Goal: Transaction & Acquisition: Purchase product/service

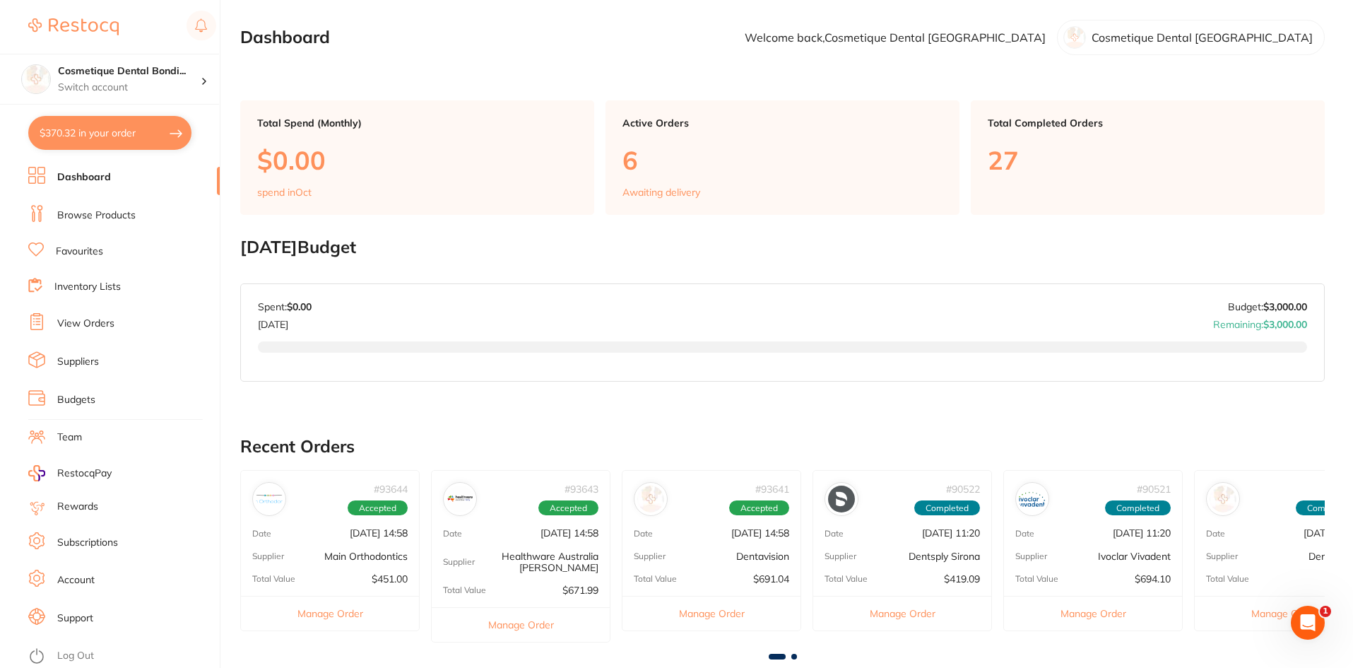
click at [103, 207] on li "Browse Products" at bounding box center [123, 215] width 191 height 21
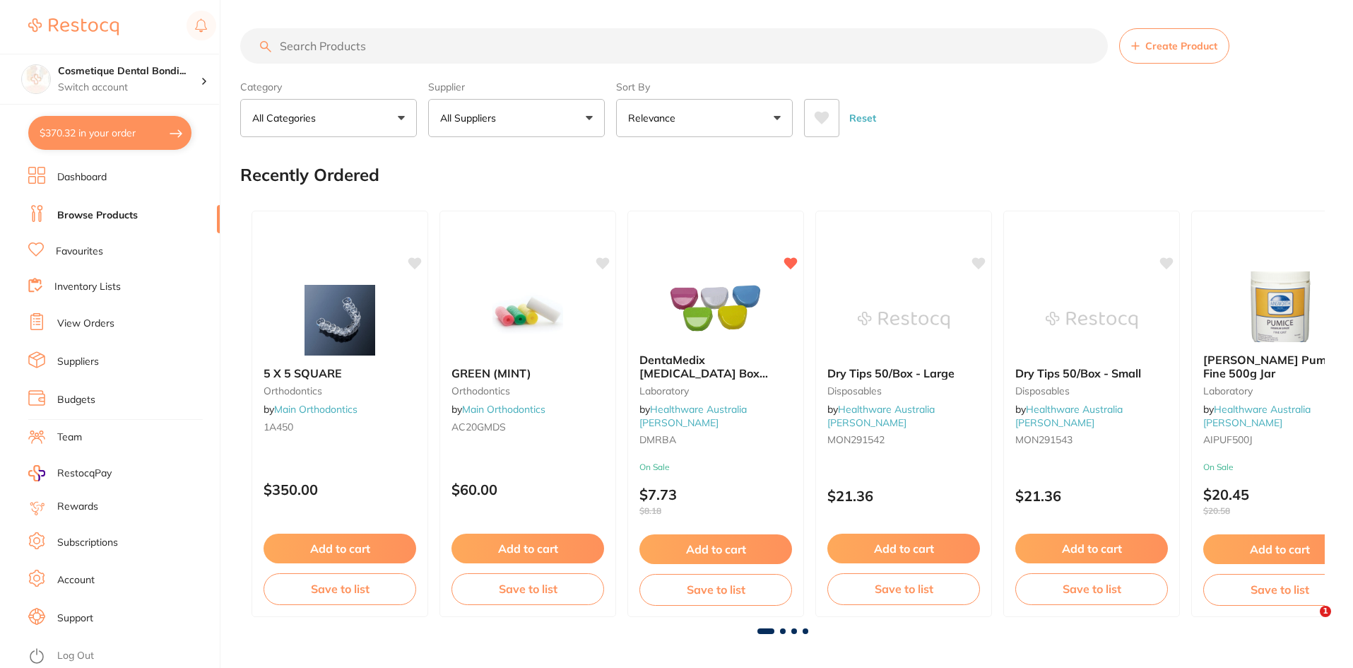
click at [368, 41] on input "search" at bounding box center [674, 45] width 868 height 35
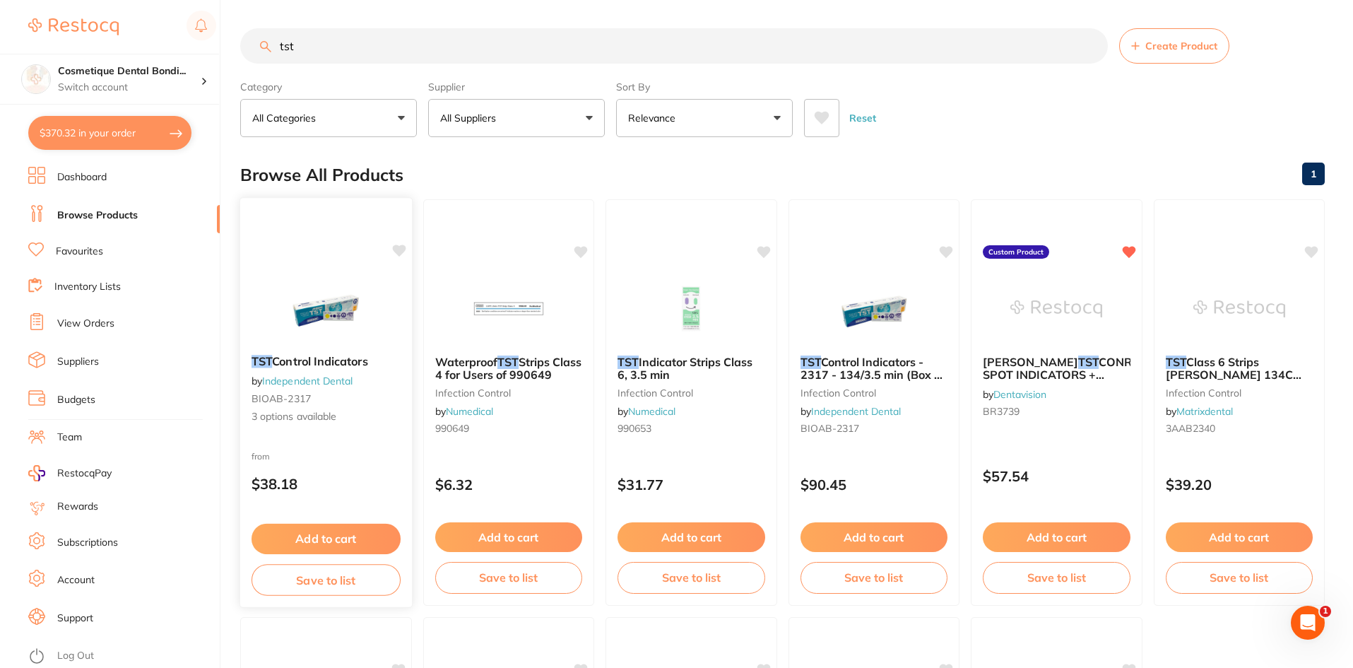
type input "tst"
click at [319, 302] on img at bounding box center [326, 307] width 93 height 71
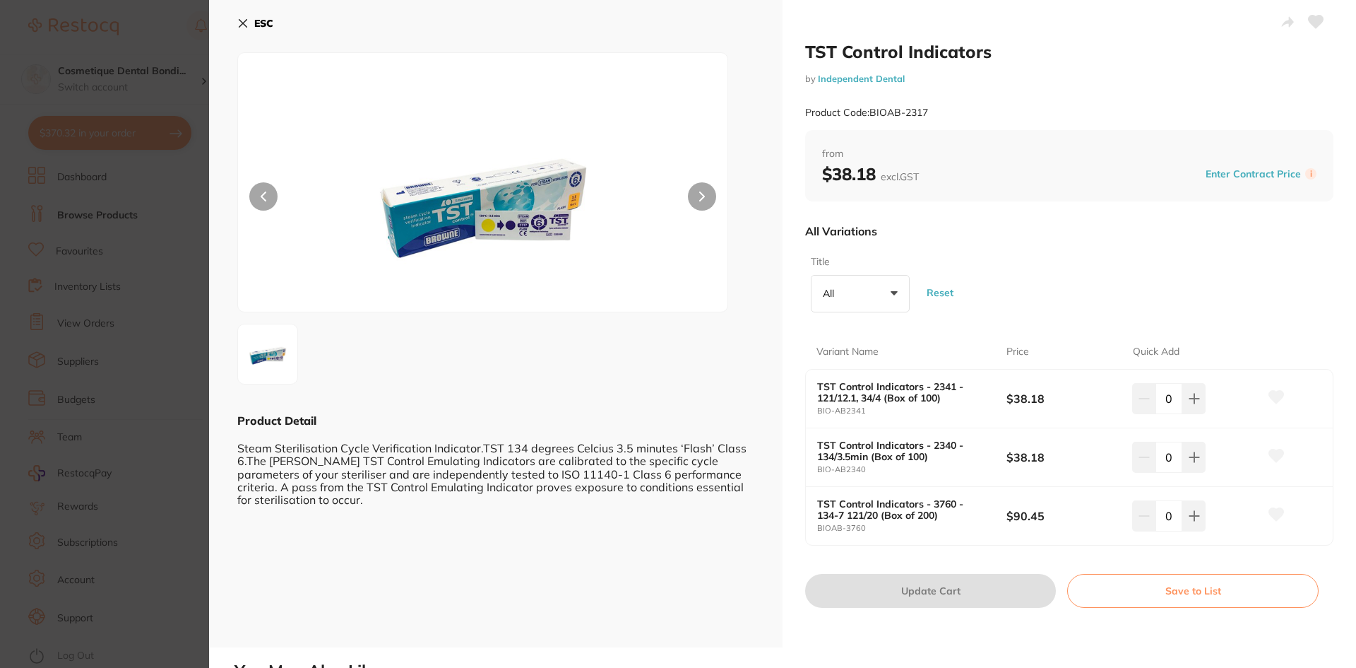
drag, startPoint x: 240, startPoint y: 26, endPoint x: 251, endPoint y: 41, distance: 18.7
click at [240, 25] on icon at bounding box center [243, 24] width 8 height 8
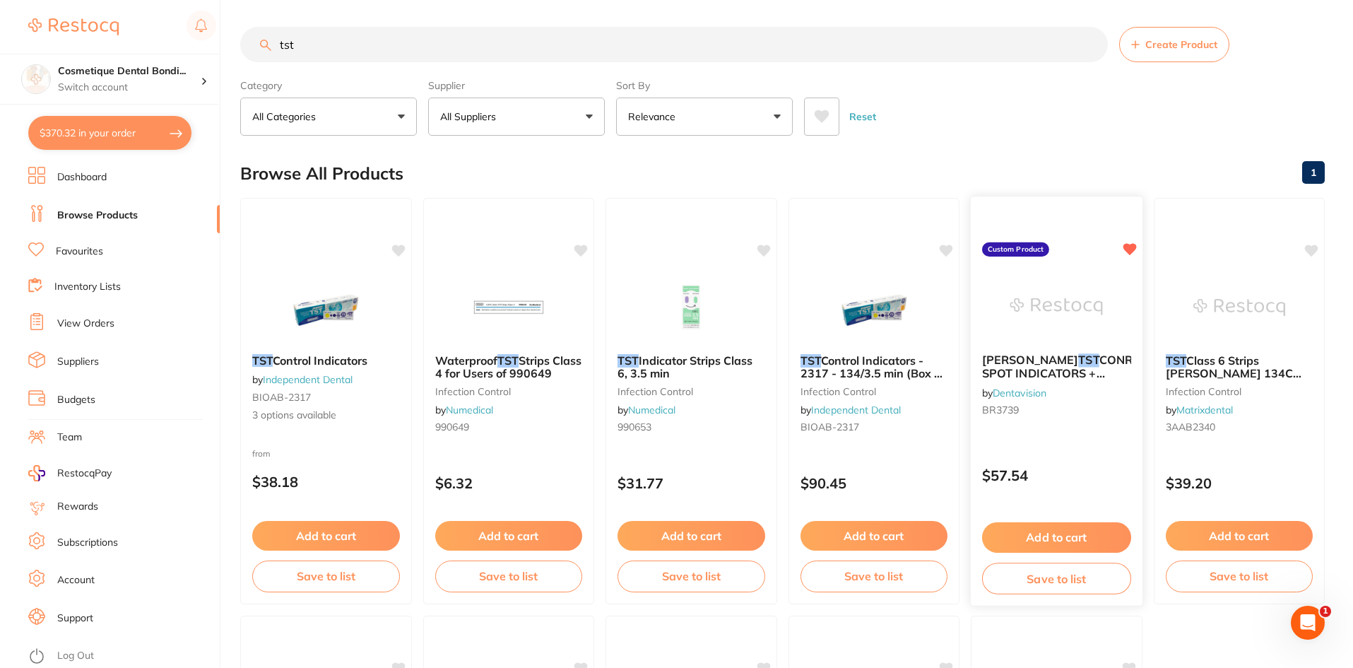
click at [637, 536] on button "Add to cart" at bounding box center [1056, 537] width 149 height 30
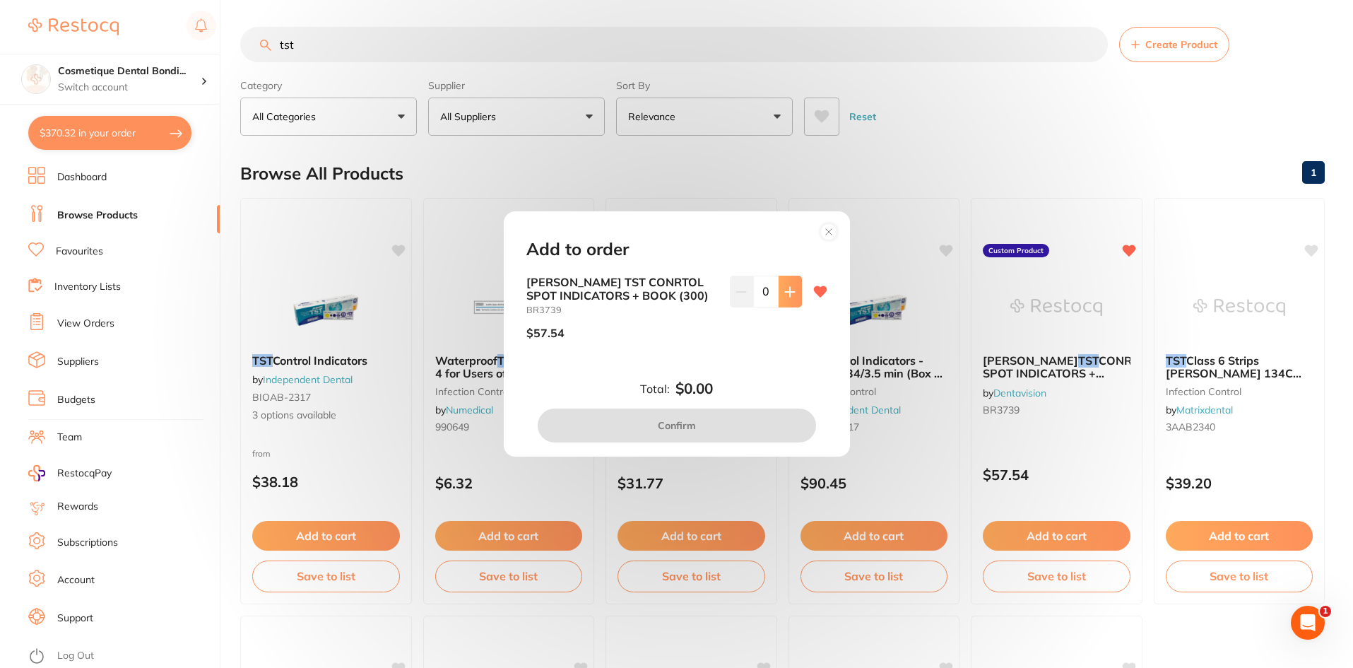
click at [637, 290] on icon at bounding box center [789, 291] width 9 height 9
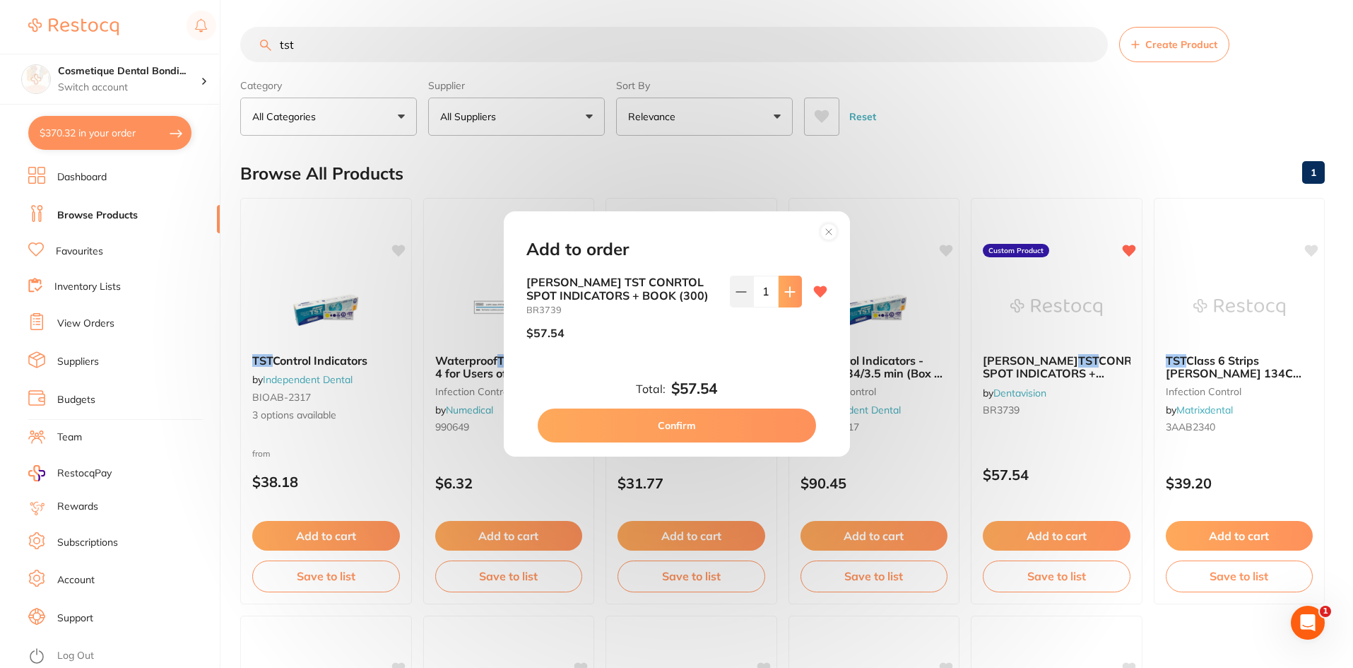
click at [637, 294] on button at bounding box center [790, 291] width 23 height 31
type input "2"
click at [637, 427] on button "Confirm" at bounding box center [677, 425] width 278 height 34
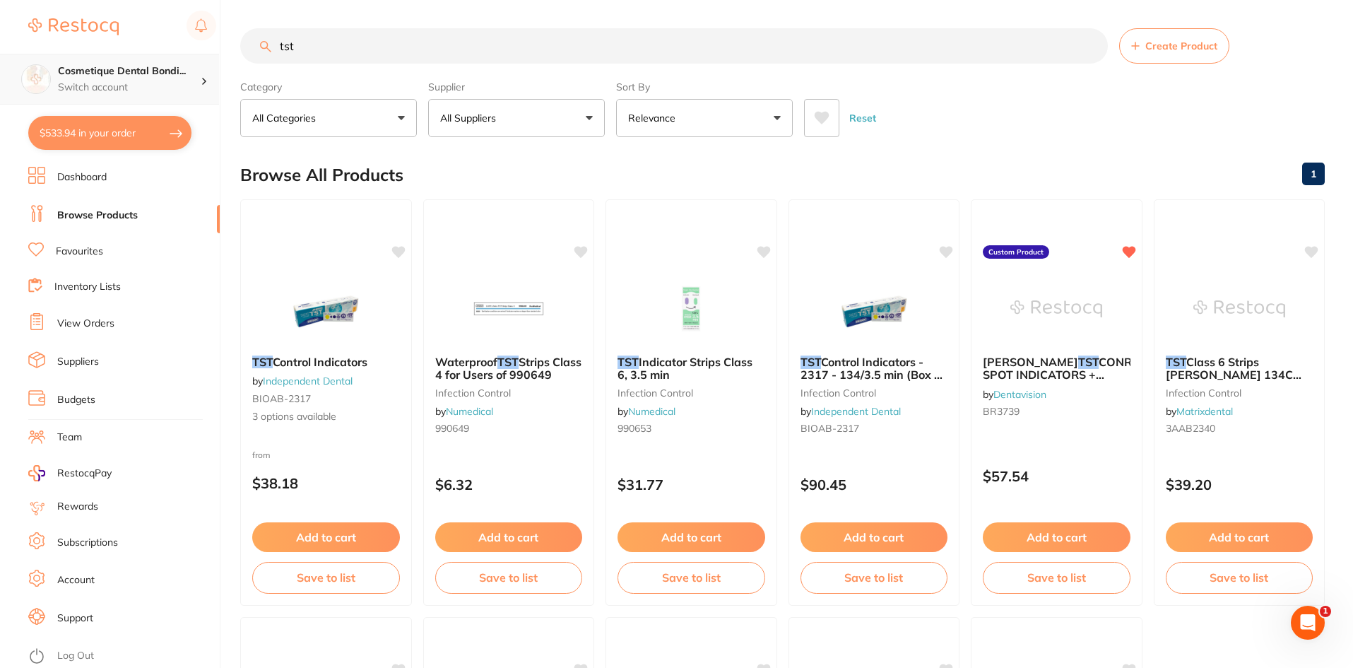
click at [169, 85] on p "Switch account" at bounding box center [129, 88] width 143 height 14
click at [142, 81] on p "Switch account" at bounding box center [129, 88] width 143 height 14
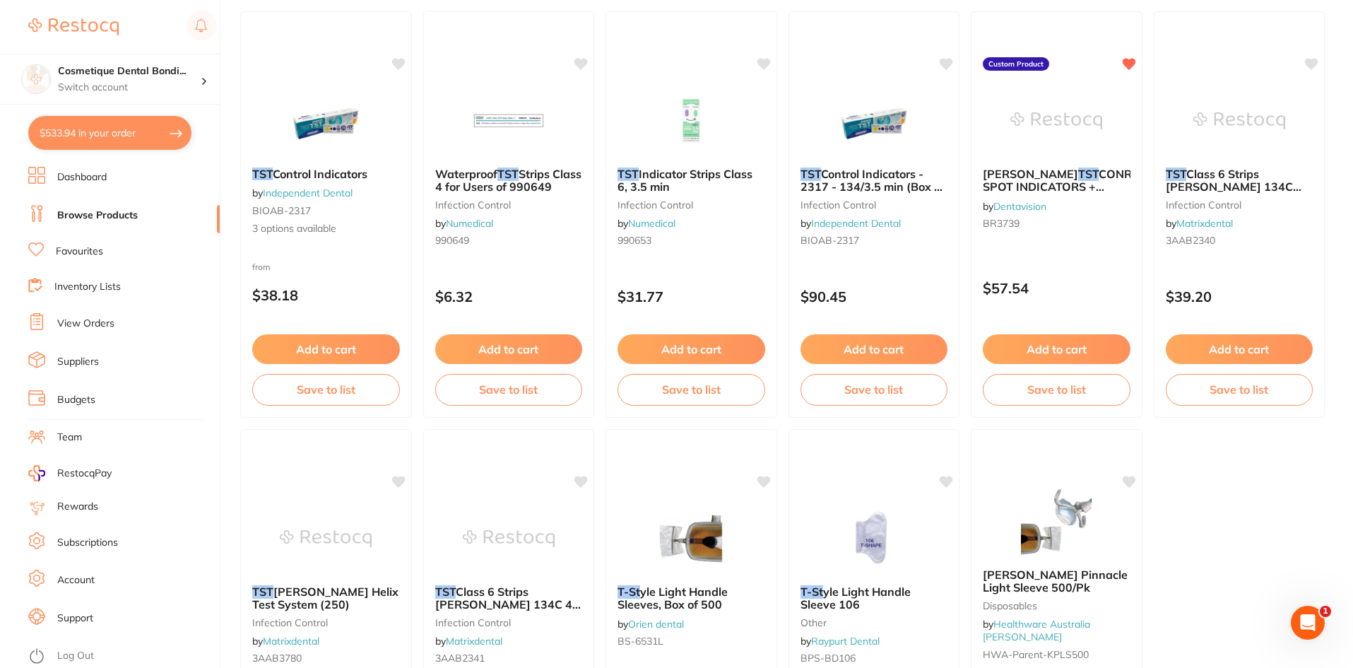
scroll to position [353, 0]
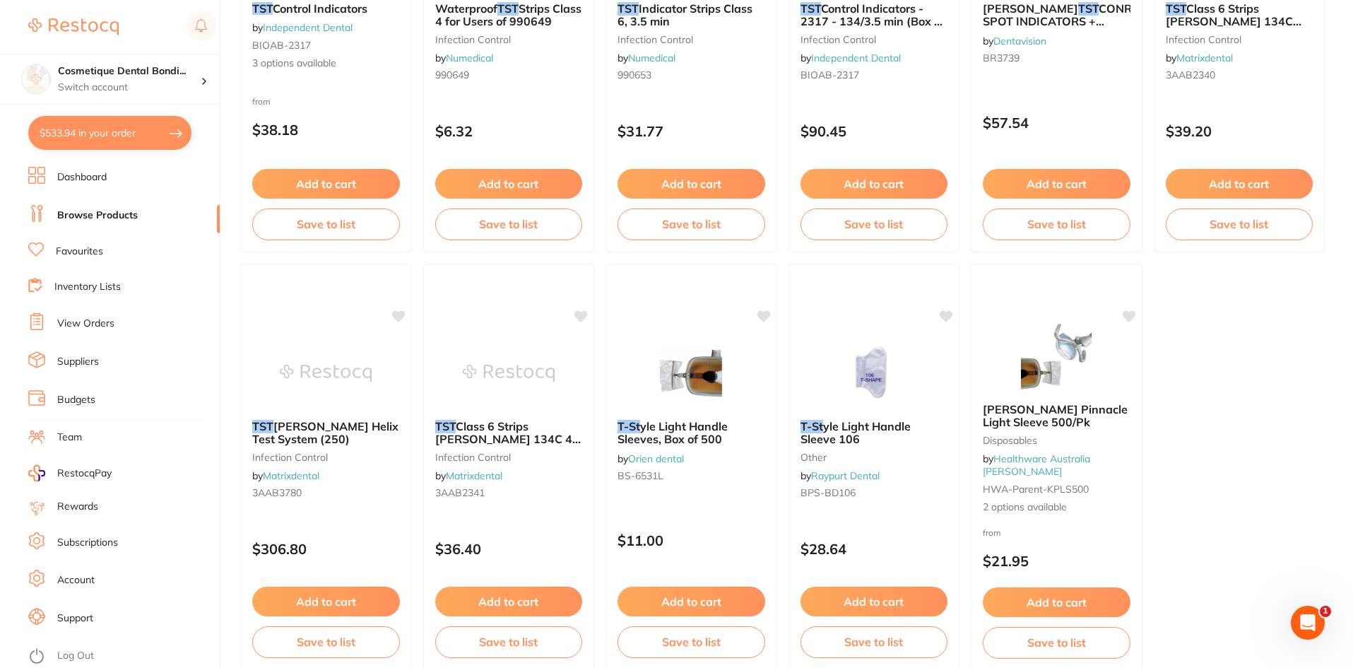
click at [58, 657] on link "Log Out" at bounding box center [75, 656] width 37 height 14
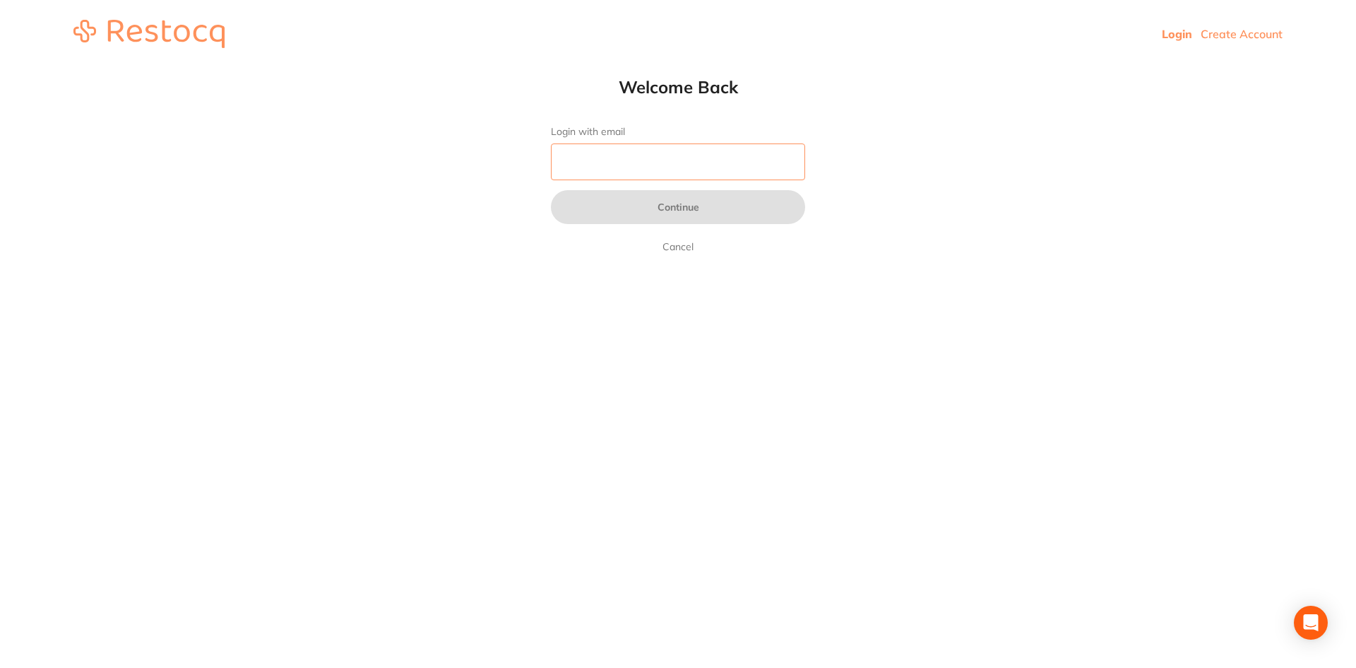
click at [704, 179] on input "Login with email" at bounding box center [678, 161] width 254 height 37
type input "info@sydneycbddentistry.com.au"
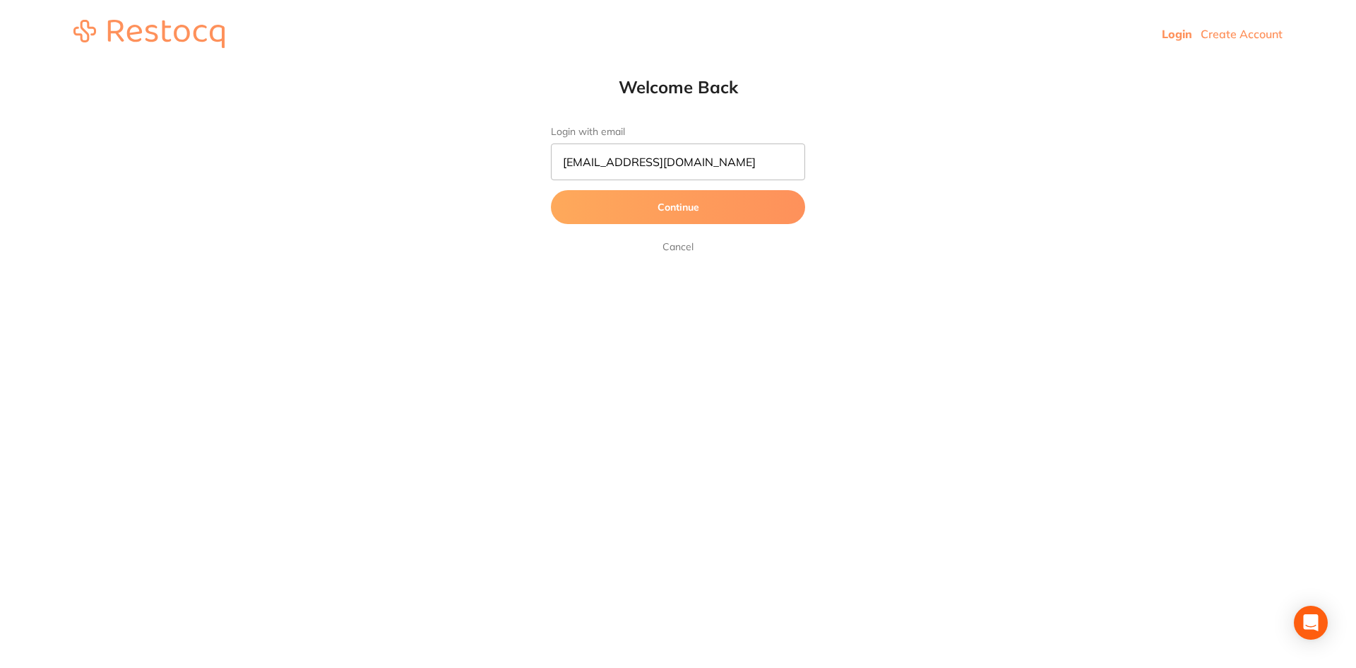
click at [680, 206] on button "Continue" at bounding box center [678, 207] width 254 height 34
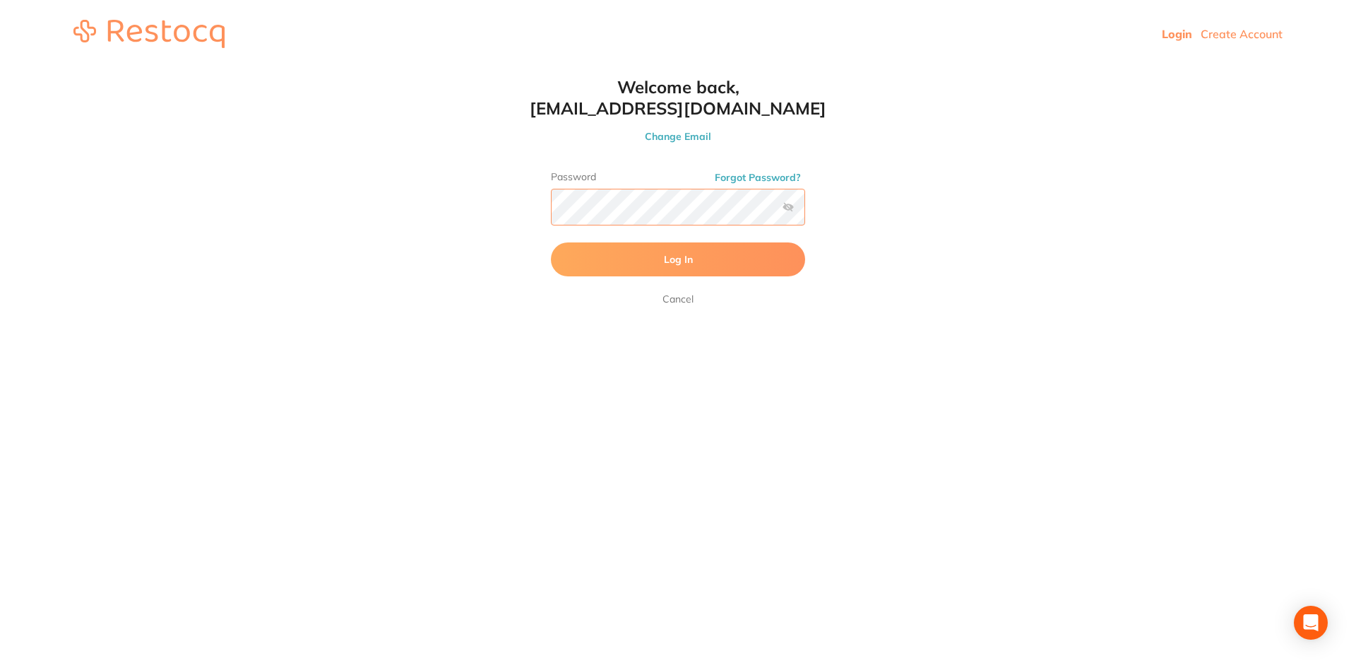
click at [551, 242] on button "Log In" at bounding box center [678, 259] width 254 height 34
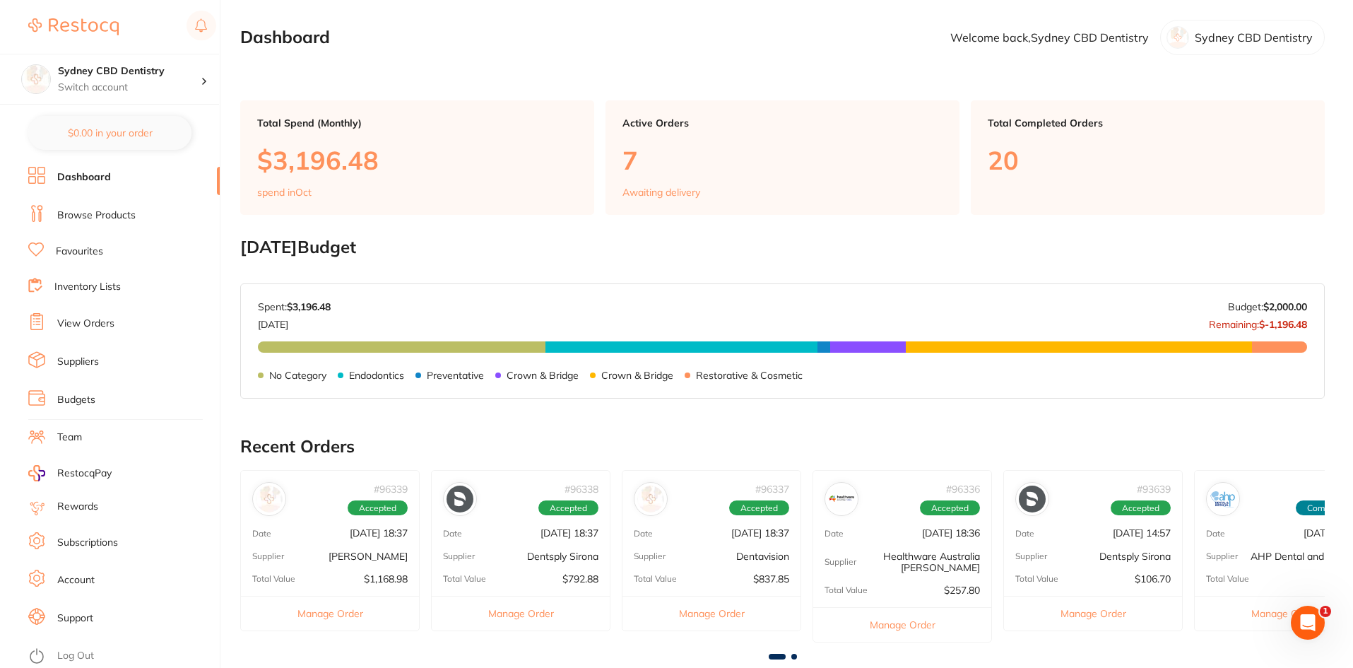
click at [100, 218] on link "Browse Products" at bounding box center [96, 215] width 78 height 14
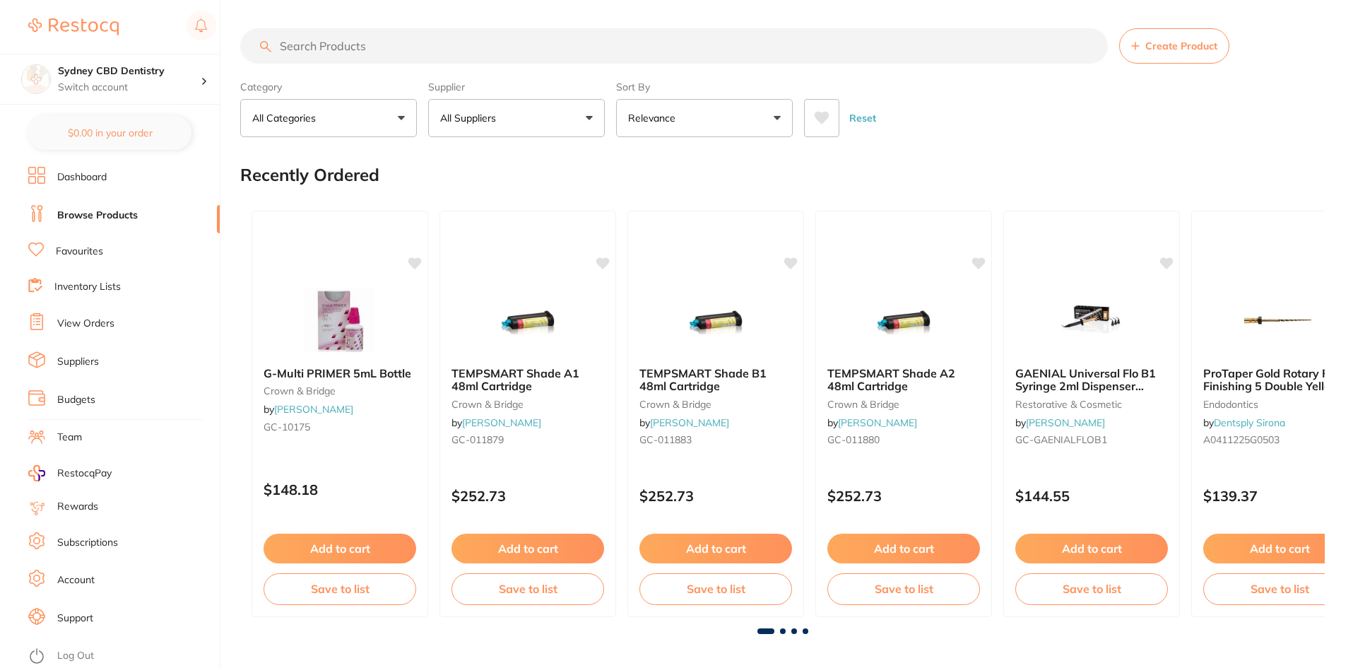
click at [389, 41] on input "search" at bounding box center [674, 45] width 868 height 35
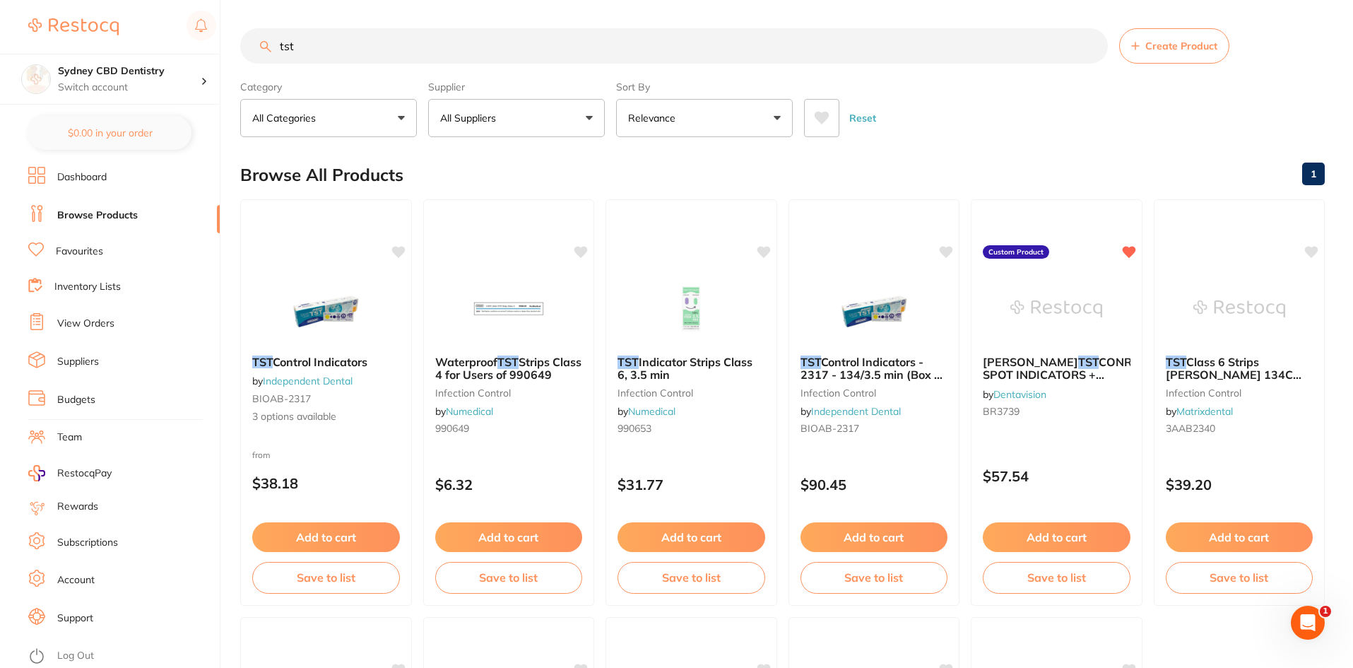
type input "tst"
click at [1059, 535] on button "Add to cart" at bounding box center [1057, 537] width 148 height 30
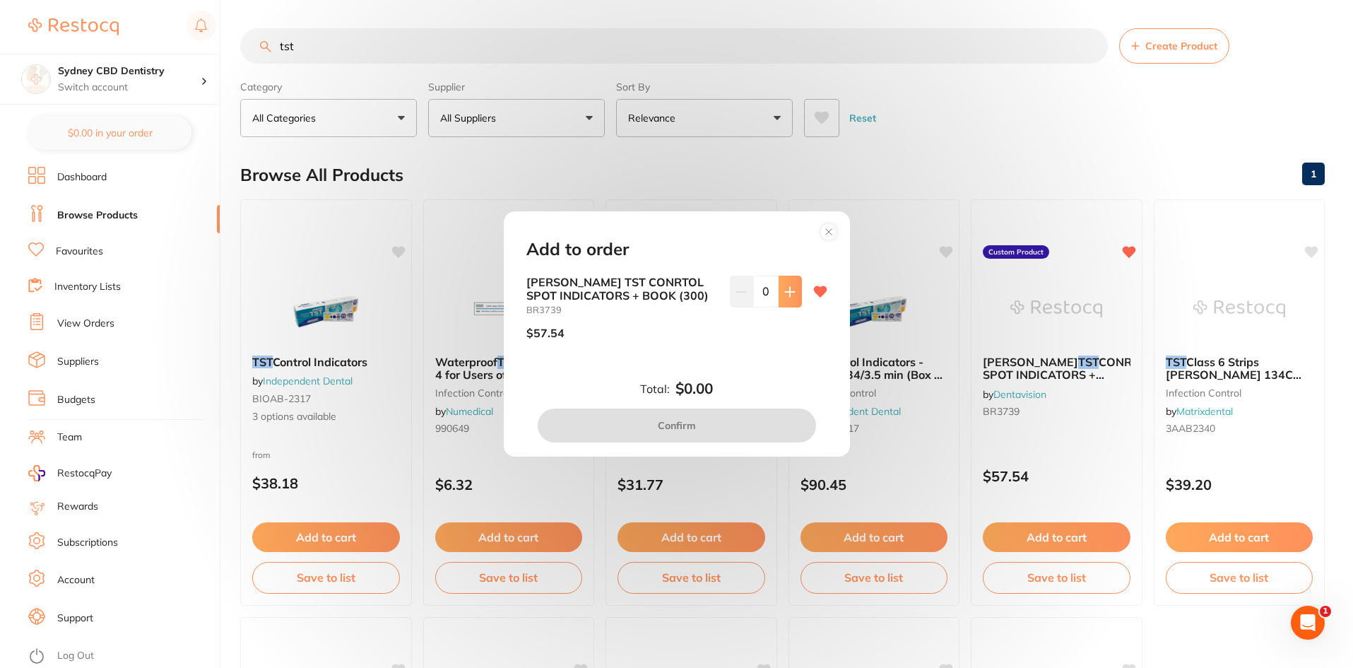
click at [786, 292] on icon at bounding box center [789, 291] width 9 height 9
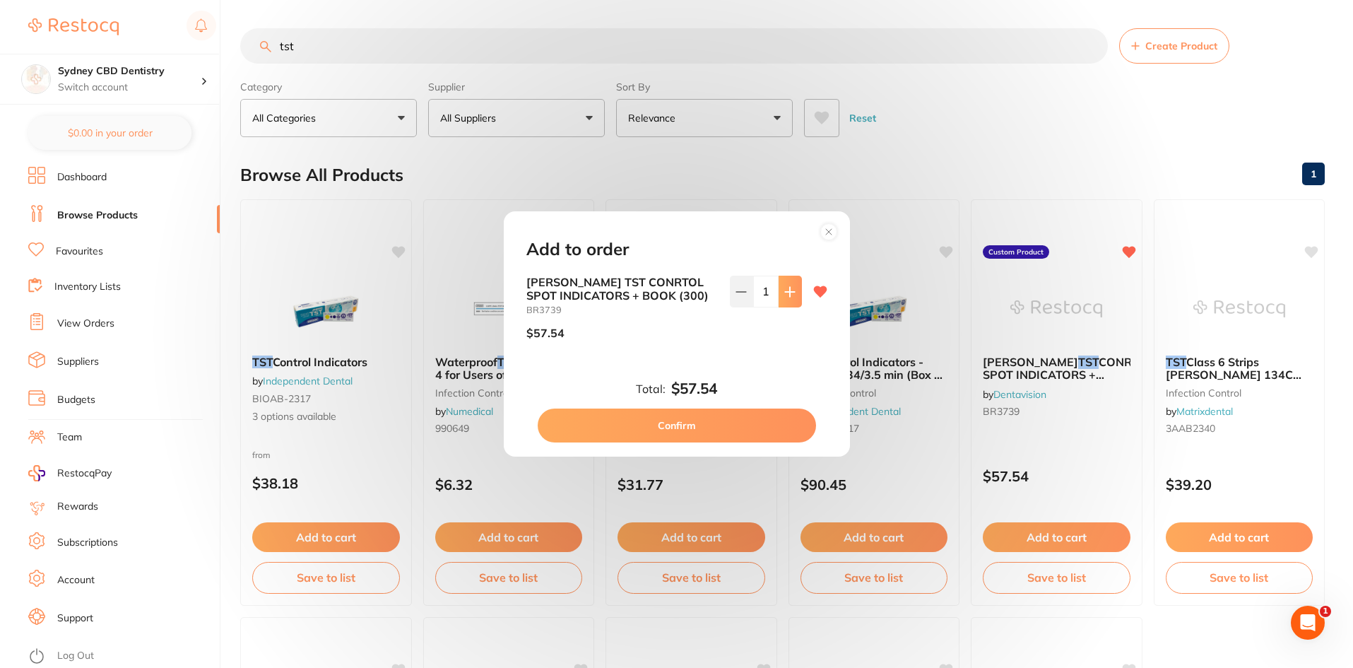
click at [786, 292] on icon at bounding box center [789, 291] width 9 height 9
type input "2"
click at [701, 419] on button "Confirm" at bounding box center [677, 425] width 278 height 34
checkbox input "false"
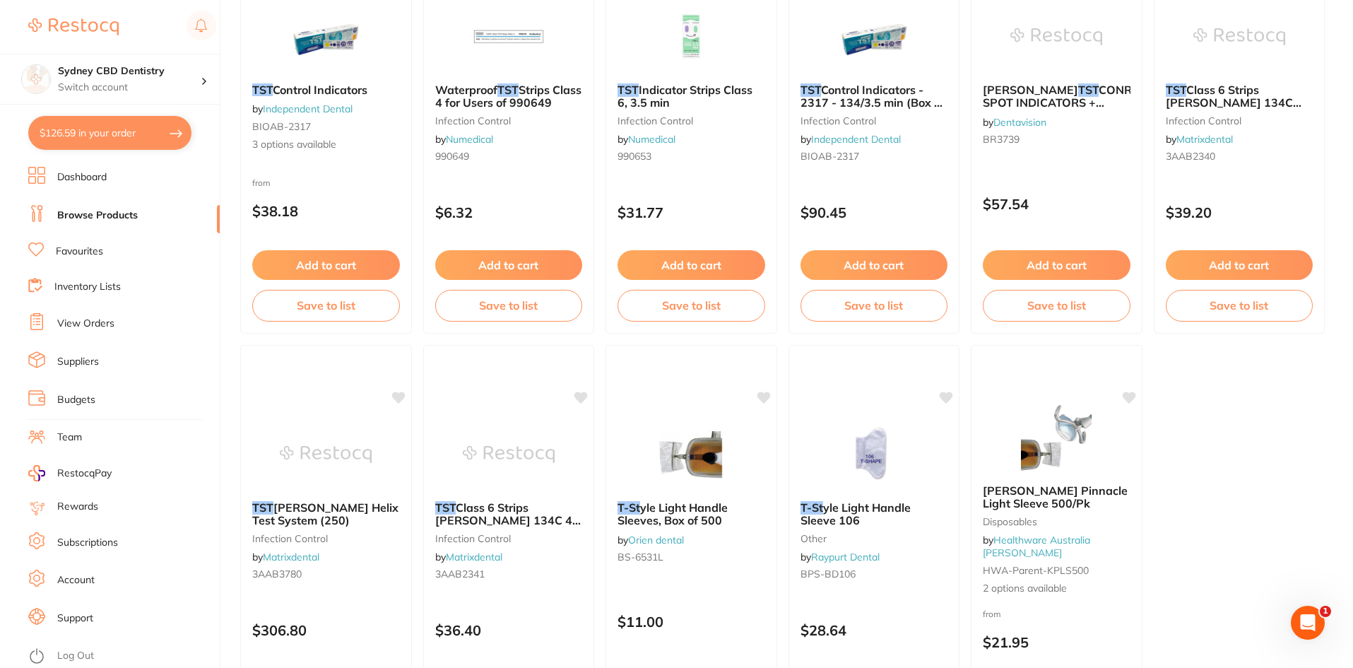
scroll to position [424, 0]
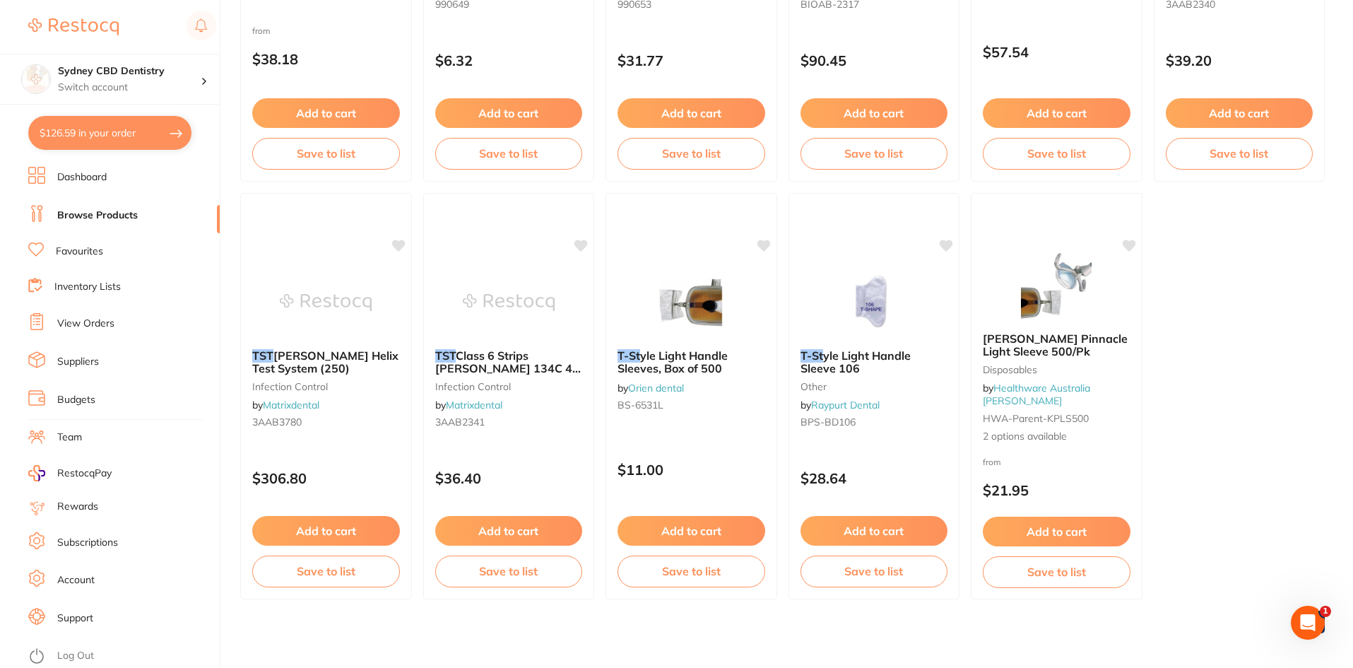
click at [68, 657] on link "Log Out" at bounding box center [75, 656] width 37 height 14
